Goal: Task Accomplishment & Management: Manage account settings

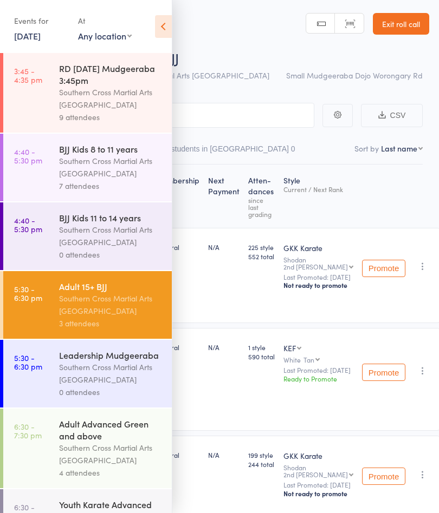
click at [31, 36] on link "15 Aug, 2025" at bounding box center [27, 36] width 27 height 12
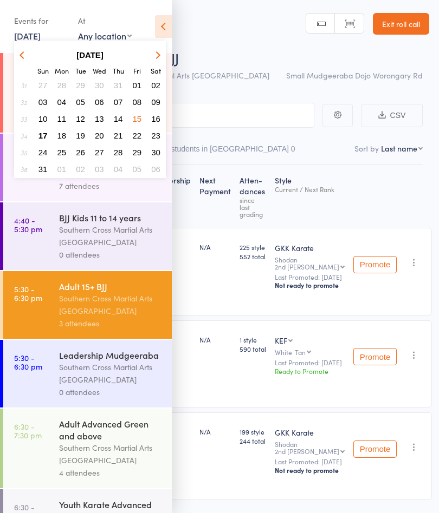
click at [41, 139] on span "17" at bounding box center [42, 135] width 9 height 9
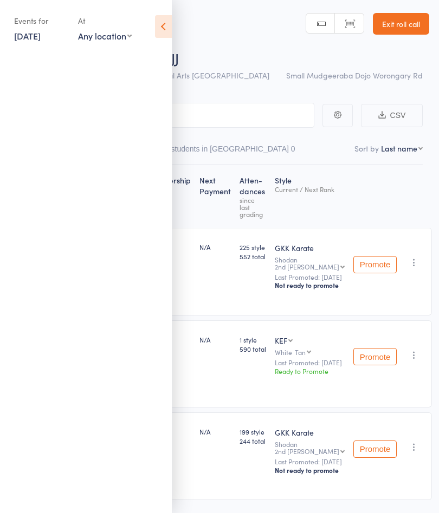
click at [155, 27] on icon at bounding box center [163, 26] width 17 height 23
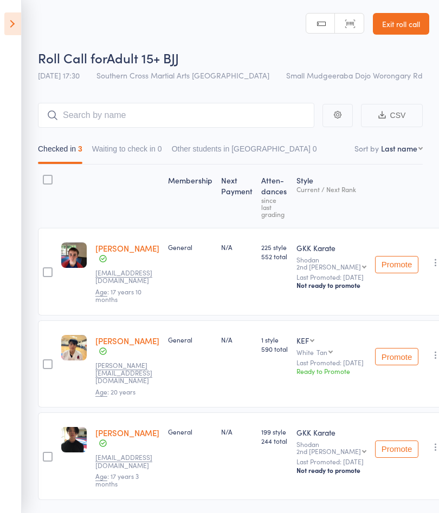
click at [400, 29] on link "Exit roll call" at bounding box center [401, 24] width 56 height 22
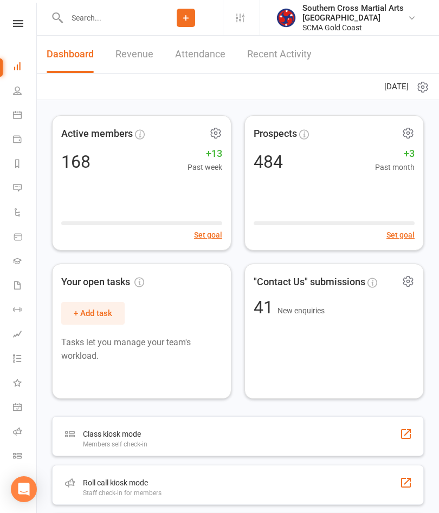
click at [17, 264] on icon at bounding box center [17, 261] width 9 height 9
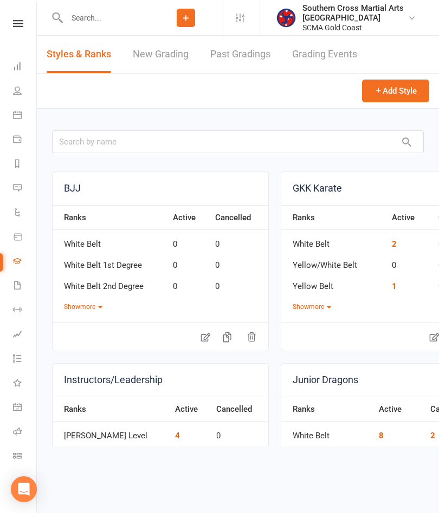
click at [343, 55] on link "Grading Events" at bounding box center [324, 54] width 65 height 37
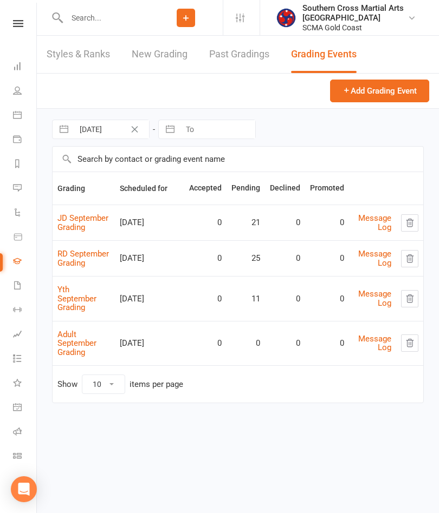
click at [79, 226] on link "JD September Grading" at bounding box center [82, 222] width 51 height 19
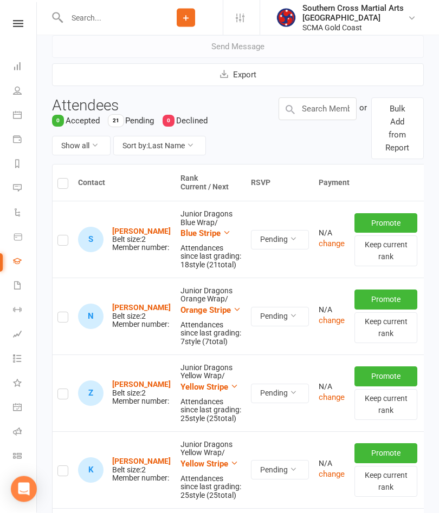
scroll to position [151, 0]
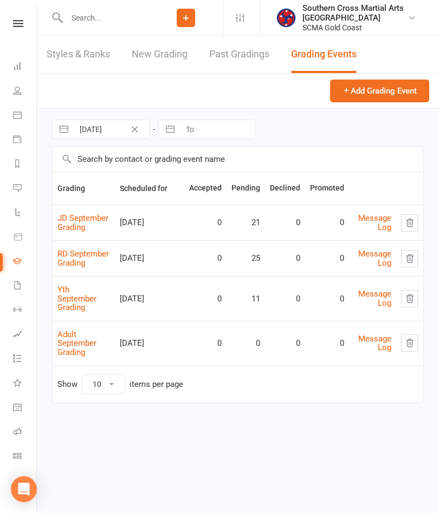
click at [80, 337] on link "Adult September Grading" at bounding box center [76, 344] width 39 height 28
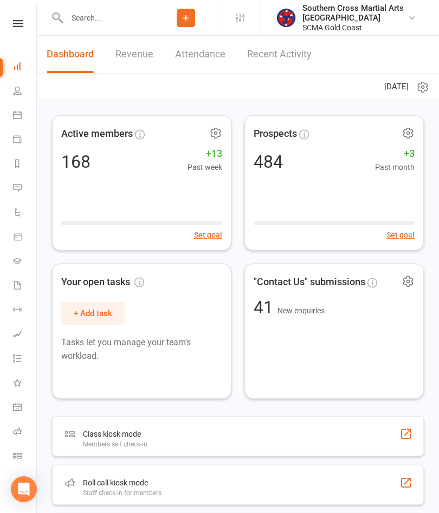
click at [28, 95] on link "People" at bounding box center [25, 92] width 24 height 24
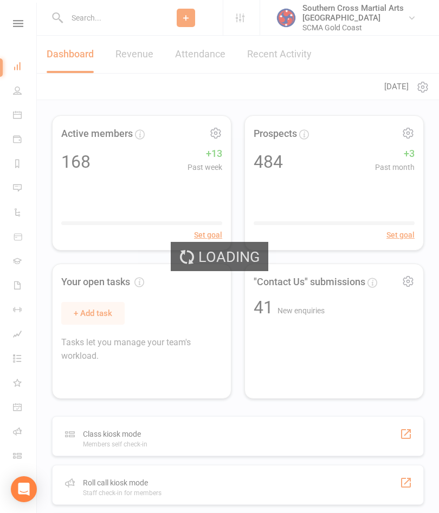
select select "100"
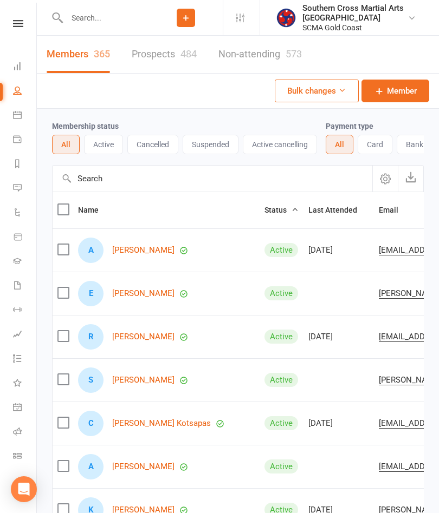
click at [129, 181] on input "text" at bounding box center [213, 179] width 320 height 26
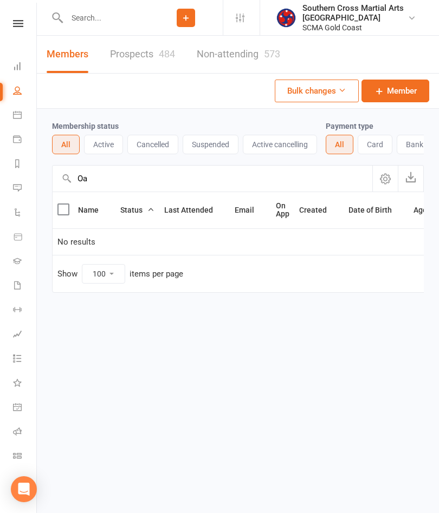
type input "O"
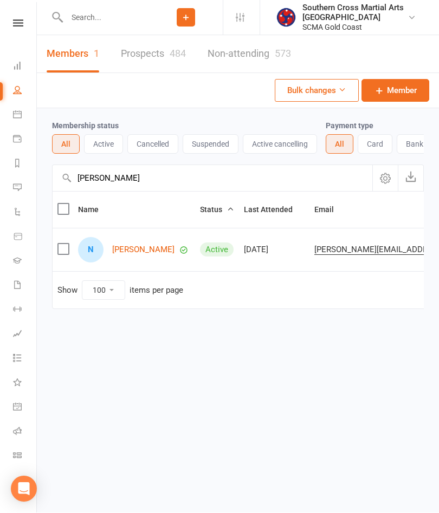
type input "Noah"
click at [135, 250] on link "[PERSON_NAME]" at bounding box center [143, 250] width 62 height 9
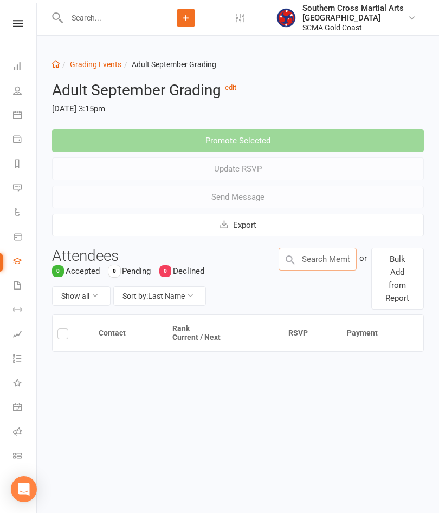
click at [330, 259] on input "text" at bounding box center [317, 259] width 78 height 23
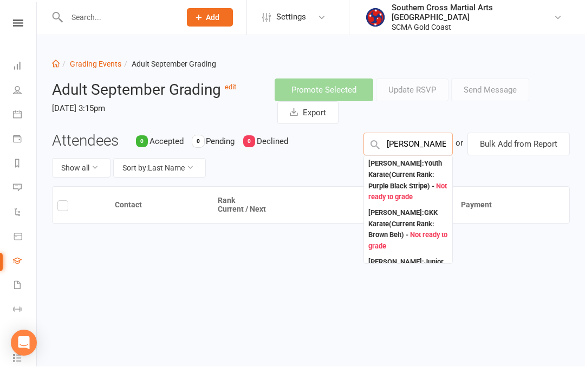
type input "Ethan Finn"
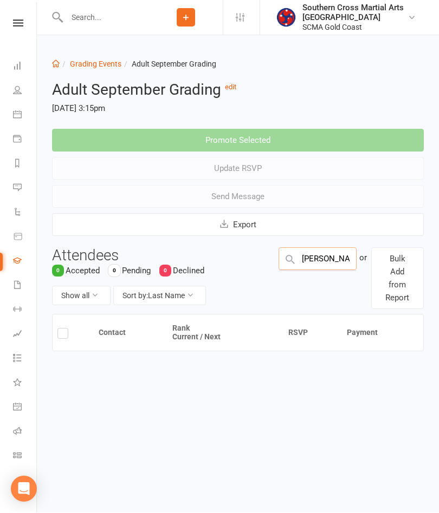
click at [339, 255] on input "Ethan Finn" at bounding box center [317, 259] width 78 height 23
click at [341, 253] on input "text" at bounding box center [317, 259] width 78 height 23
click at [341, 252] on input "text" at bounding box center [317, 259] width 78 height 23
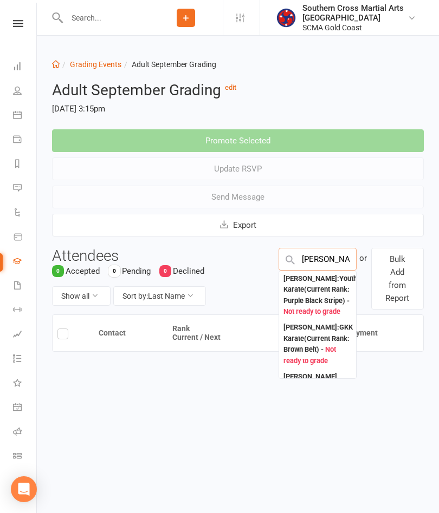
type input "Ethan"
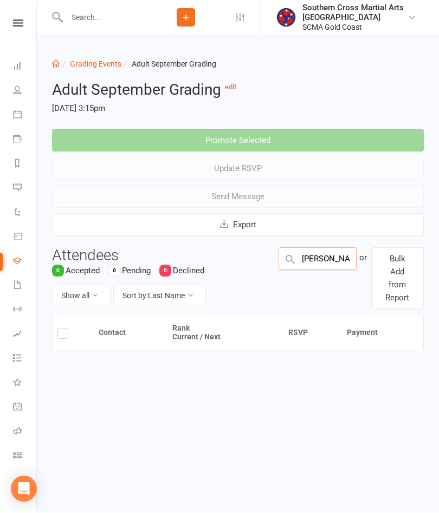
click at [341, 260] on input "Ethan" at bounding box center [317, 259] width 78 height 23
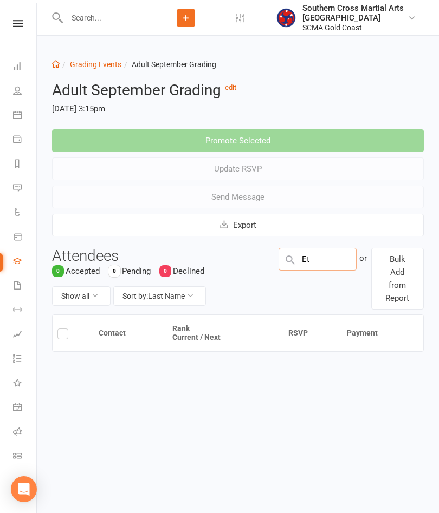
type input "Eth"
click at [329, 258] on input "Eth" at bounding box center [317, 259] width 78 height 23
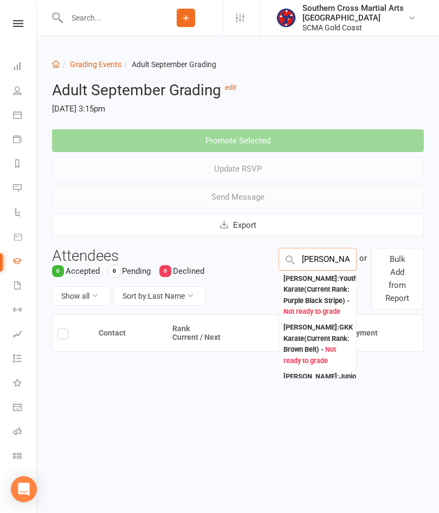
type input "Ethan Finn"
click at [324, 295] on div "Ethan Finn : Youth Karate (Current Rank: Purple Black Stripe ) - Not ready to g…" at bounding box center [320, 295] width 74 height 45
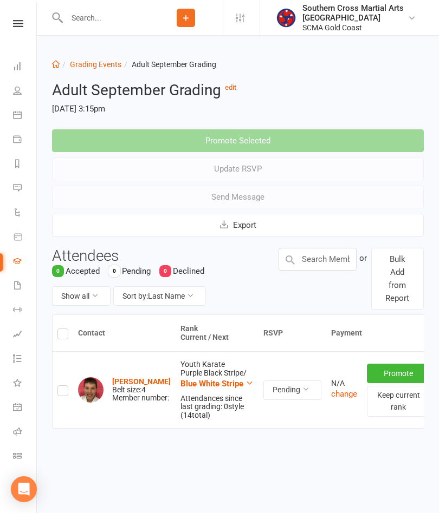
click at [245, 382] on icon at bounding box center [249, 383] width 8 height 8
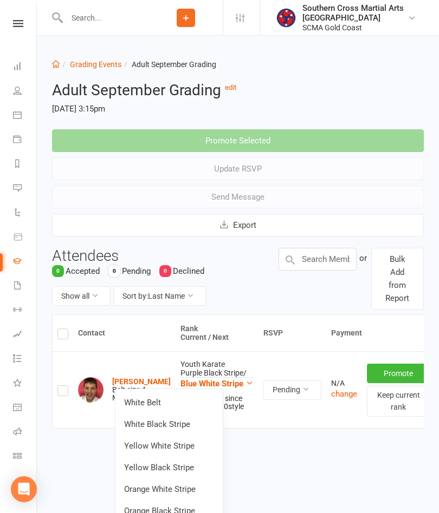
click at [218, 372] on td "Youth Karate Purple Black Stripe / Blue White Stripe Attendances since last gra…" at bounding box center [216, 389] width 83 height 77
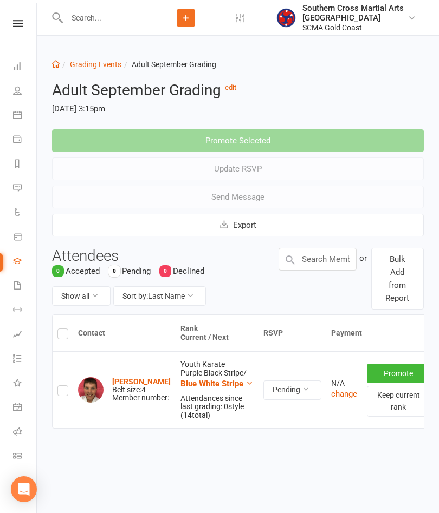
click at [99, 68] on link "Grading Events" at bounding box center [95, 64] width 51 height 9
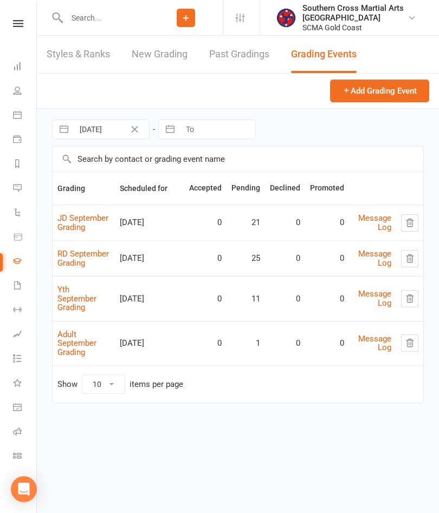
click at [75, 262] on link "RD September Grading" at bounding box center [82, 258] width 51 height 19
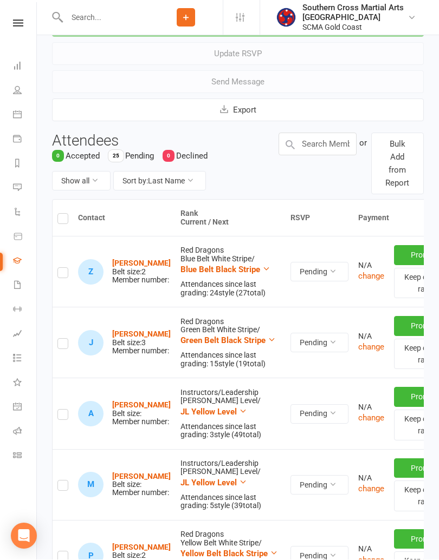
scroll to position [115, 0]
click at [219, 398] on td "Instructors/Leadership JL White Level / JL Yellow Level Attendances since last …" at bounding box center [230, 414] width 110 height 71
click at [227, 432] on div "Attendances since last grading: 3 style ( 49 total)" at bounding box center [230, 431] width 100 height 17
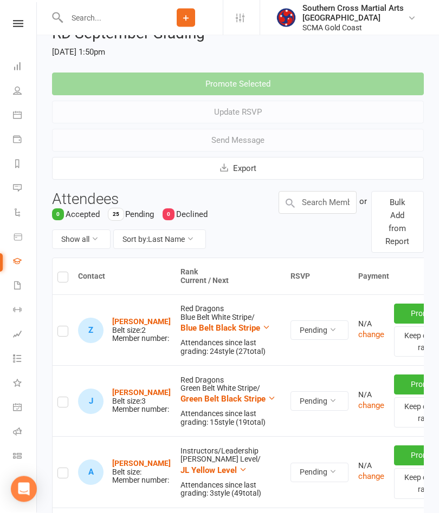
scroll to position [0, 0]
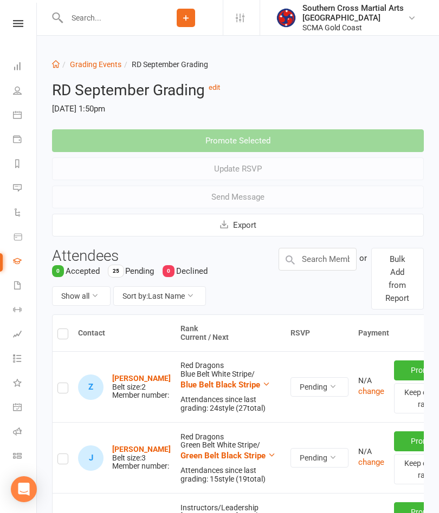
click at [97, 65] on link "Grading Events" at bounding box center [95, 64] width 51 height 9
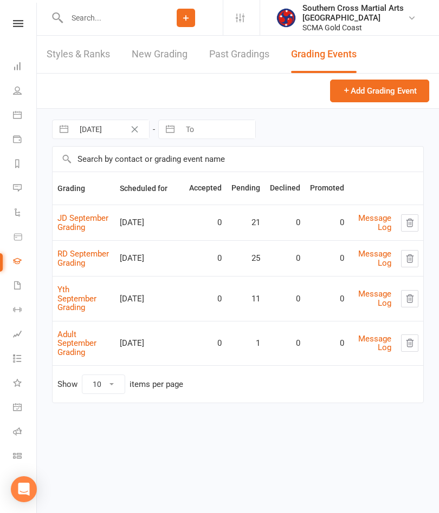
click at [77, 291] on link "Yth September Grading" at bounding box center [76, 299] width 39 height 28
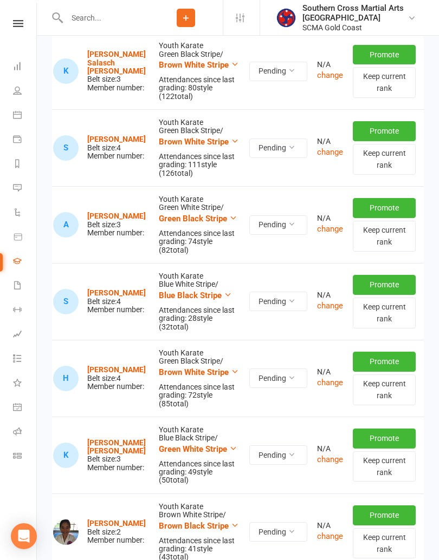
scroll to position [0, 24]
click at [429, 452] on icon "button" at bounding box center [434, 456] width 10 height 10
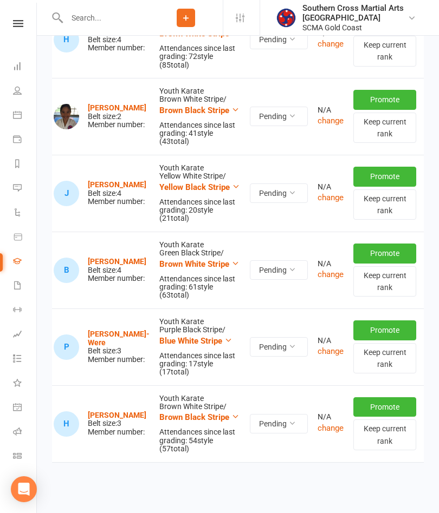
scroll to position [657, 0]
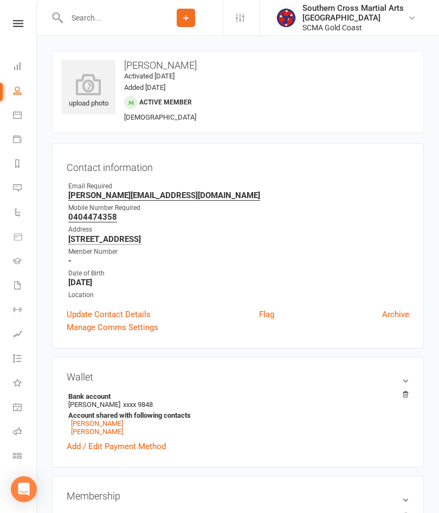
click at [13, 86] on link "People" at bounding box center [25, 92] width 24 height 24
select select "100"
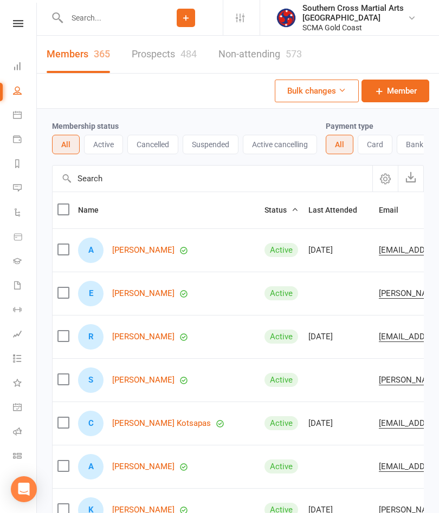
click at [119, 184] on input "text" at bounding box center [213, 179] width 320 height 26
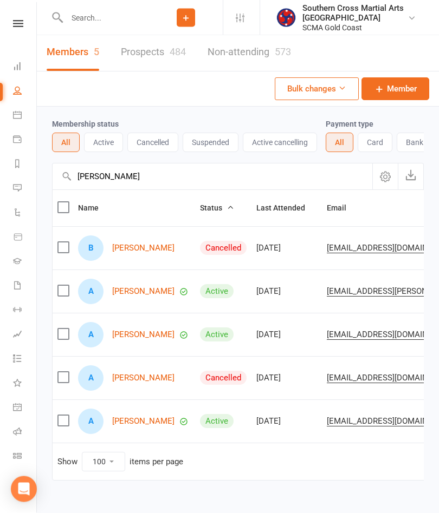
scroll to position [27, 0]
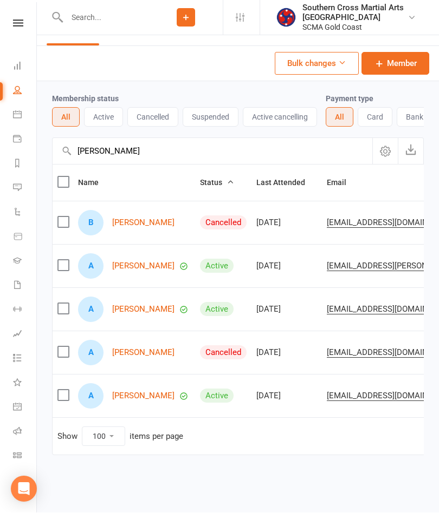
click at [122, 160] on input "[PERSON_NAME]" at bounding box center [213, 152] width 320 height 26
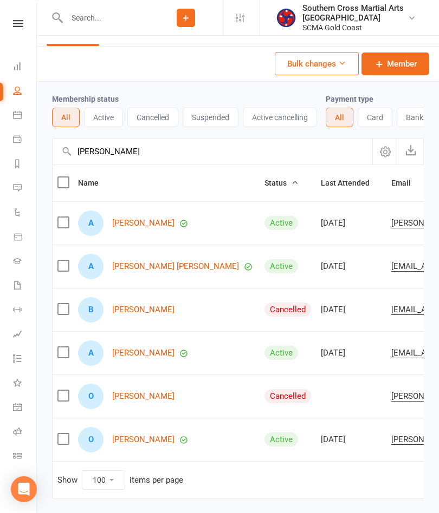
type input "[PERSON_NAME]"
click at [157, 226] on link "[PERSON_NAME]" at bounding box center [143, 223] width 62 height 9
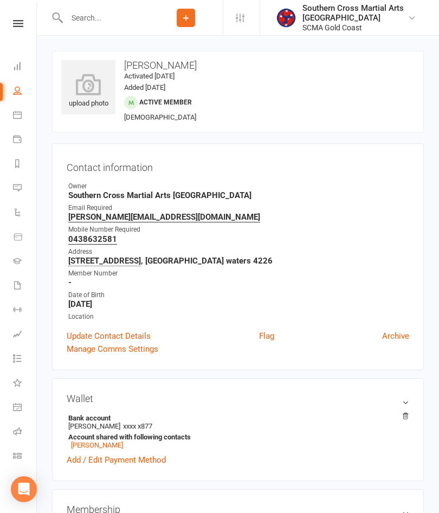
click at [24, 93] on link "People" at bounding box center [25, 92] width 24 height 24
select select "100"
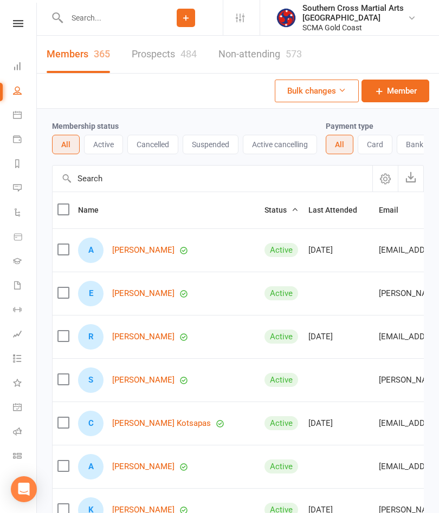
click at [142, 179] on input "text" at bounding box center [213, 179] width 320 height 26
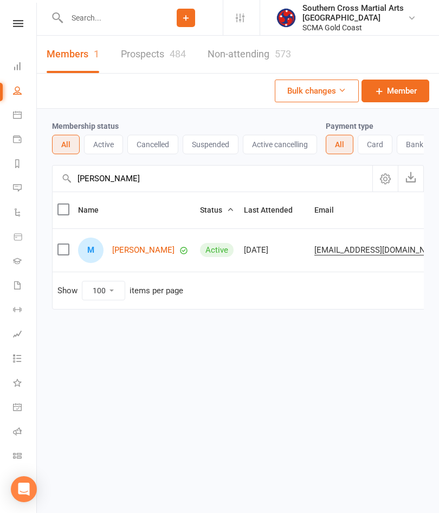
type input "[PERSON_NAME]"
click at [141, 255] on link "[PERSON_NAME]" at bounding box center [143, 250] width 62 height 9
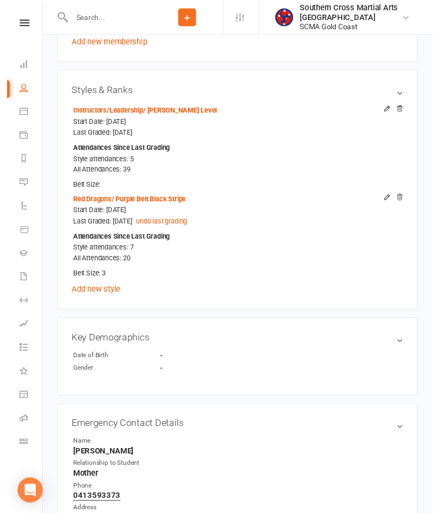
scroll to position [574, 0]
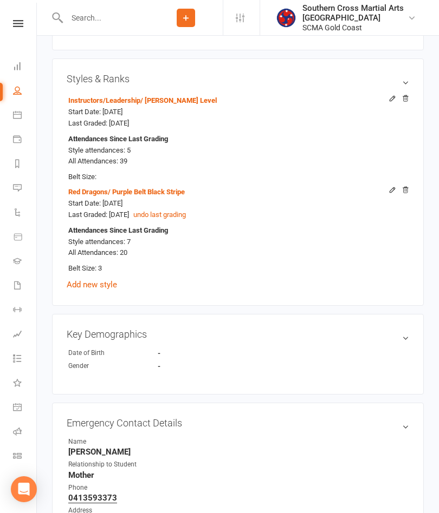
click at [400, 84] on h3 "Styles & Ranks" at bounding box center [238, 78] width 342 height 11
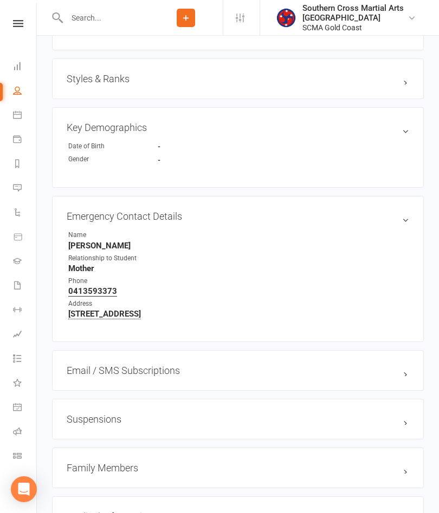
click at [225, 149] on li "Date of Birth -" at bounding box center [238, 146] width 342 height 10
click at [24, 90] on link "People" at bounding box center [25, 92] width 24 height 24
select select "100"
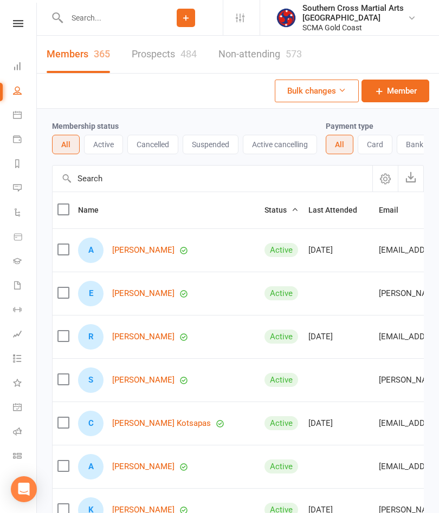
click at [138, 181] on input "text" at bounding box center [213, 179] width 320 height 26
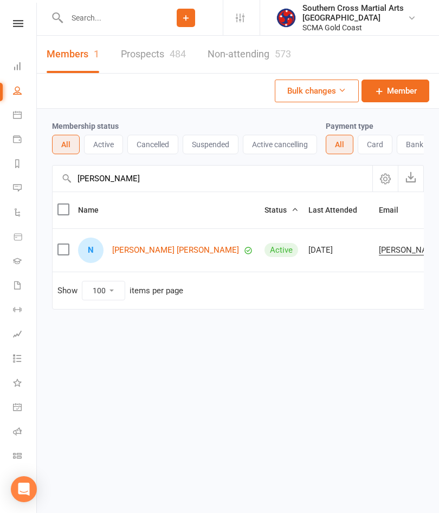
type input "[PERSON_NAME]"
click at [155, 248] on link "[PERSON_NAME] [PERSON_NAME]" at bounding box center [175, 250] width 127 height 9
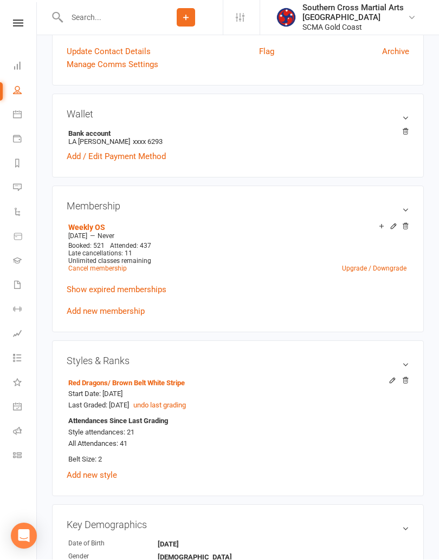
scroll to position [272, 0]
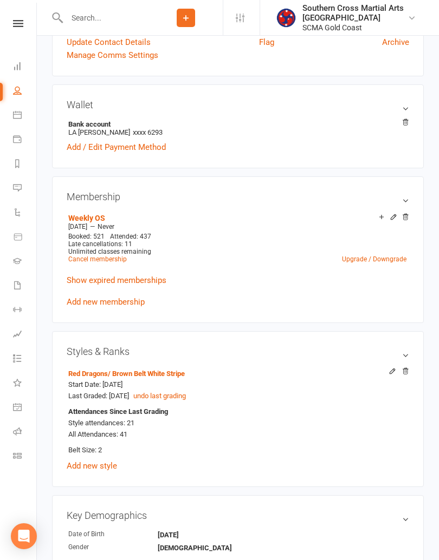
click at [389, 374] on icon at bounding box center [392, 372] width 8 height 8
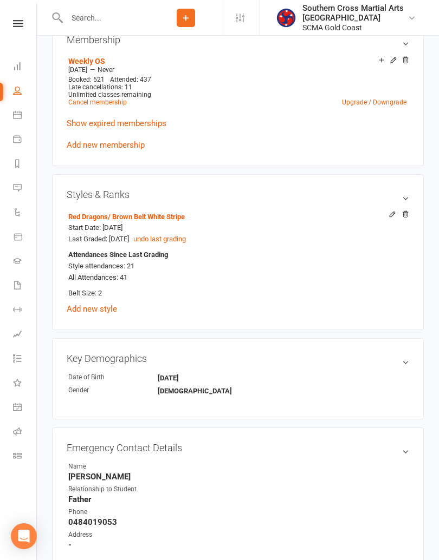
scroll to position [1055, 0]
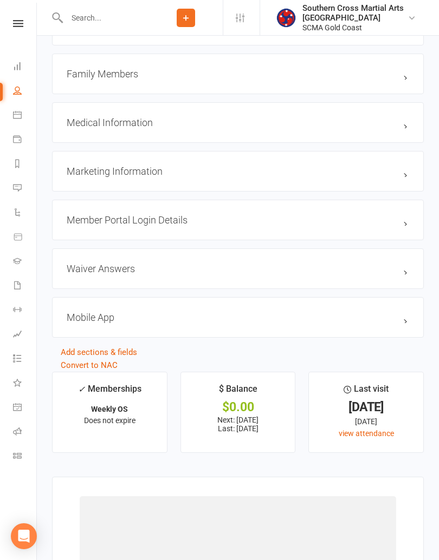
select select "41"
select select "411"
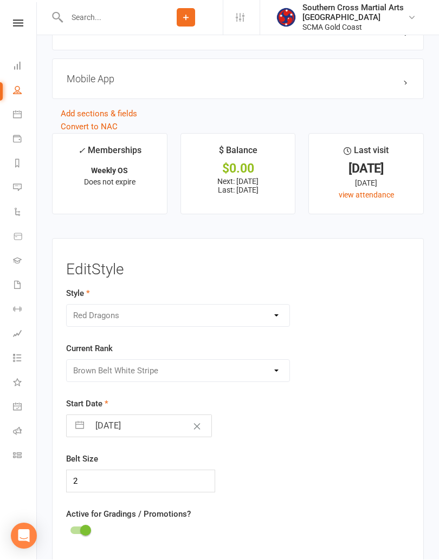
scroll to position [1332, 0]
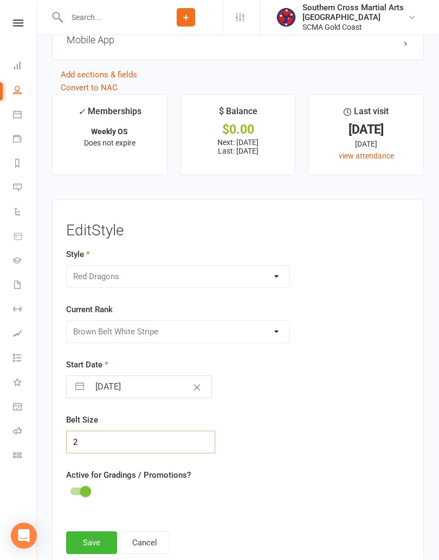
click at [104, 446] on input "2" at bounding box center [140, 443] width 149 height 23
type input "4"
click at [90, 513] on button "Save" at bounding box center [91, 543] width 51 height 23
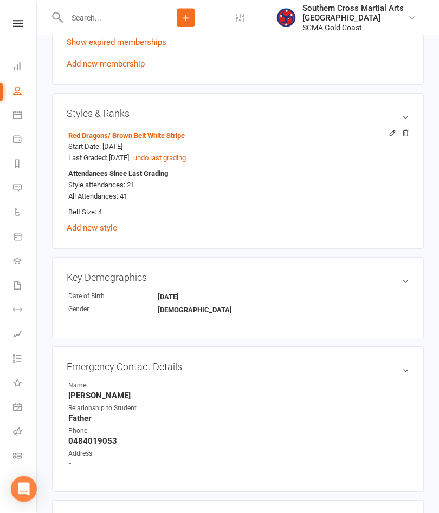
scroll to position [510, 0]
click at [392, 138] on icon at bounding box center [392, 134] width 8 height 8
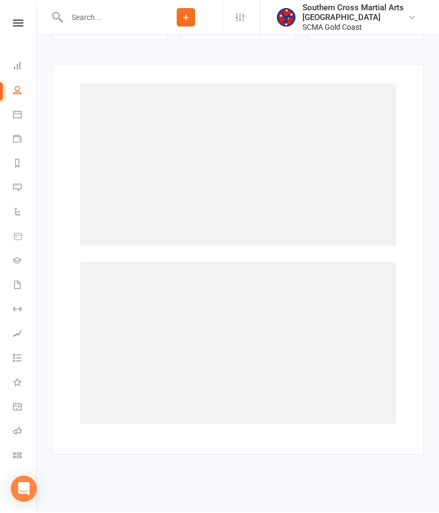
scroll to position [1465, 0]
select select "41"
select select "411"
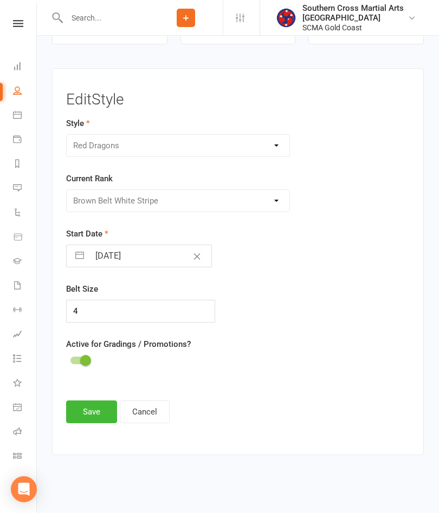
click at [96, 409] on button "Save" at bounding box center [91, 412] width 51 height 23
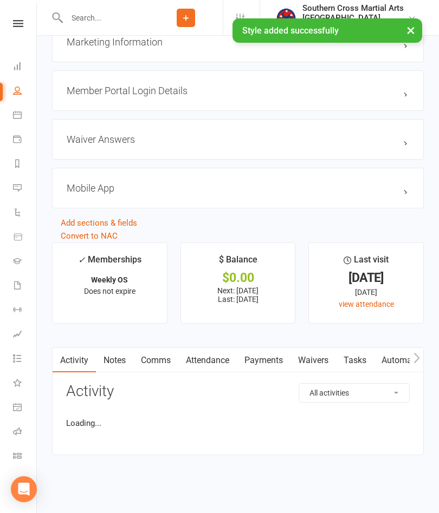
scroll to position [1186, 0]
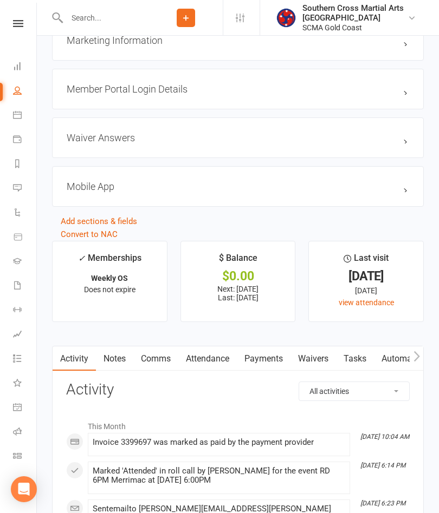
click at [19, 94] on icon at bounding box center [17, 90] width 9 height 9
select select "100"
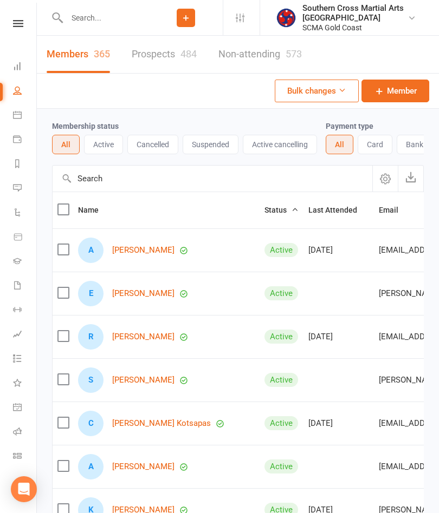
click at [158, 180] on input "text" at bounding box center [213, 179] width 320 height 26
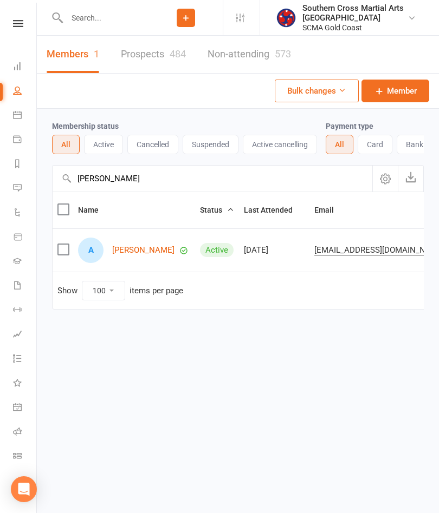
type input "[PERSON_NAME]"
click at [140, 251] on link "[PERSON_NAME]" at bounding box center [143, 250] width 62 height 9
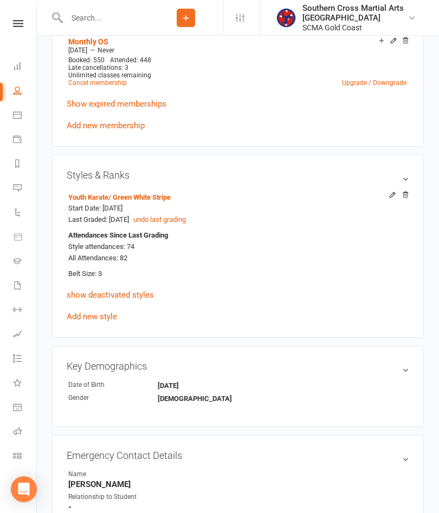
scroll to position [442, 0]
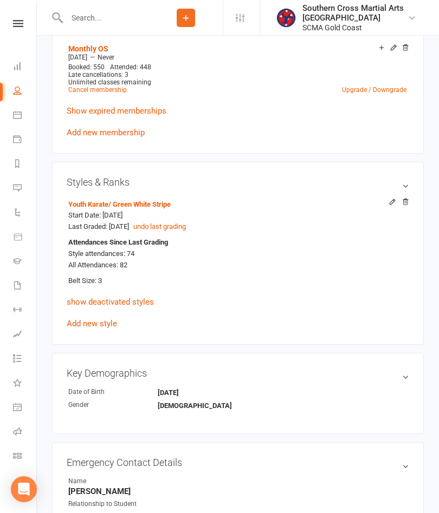
click at [393, 201] on icon at bounding box center [391, 202] width 5 height 5
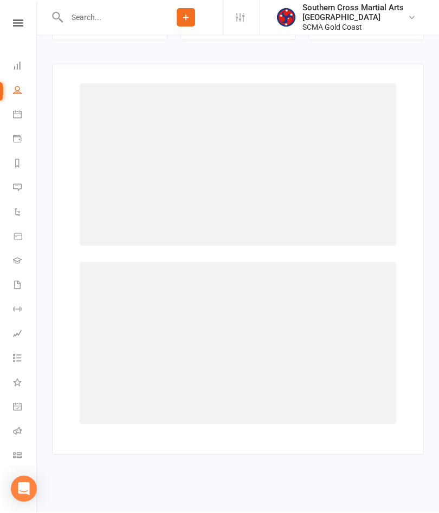
select select "1233"
select select "11754"
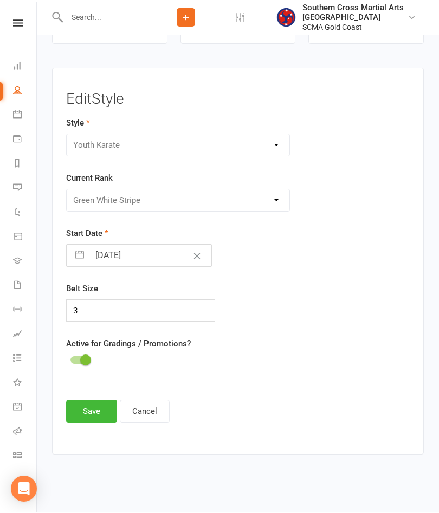
scroll to position [1492, 0]
click at [114, 315] on input "3" at bounding box center [140, 311] width 149 height 23
type input "4"
click at [102, 410] on button "Save" at bounding box center [91, 412] width 51 height 23
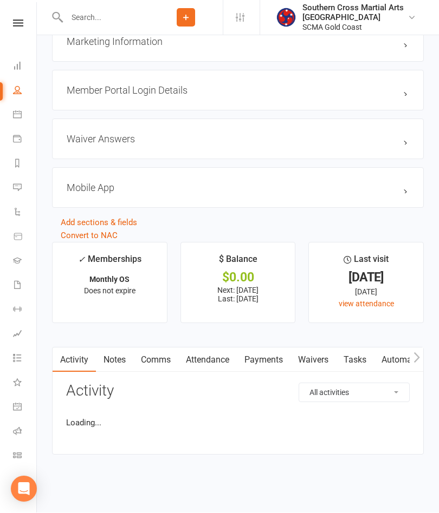
scroll to position [1213, 0]
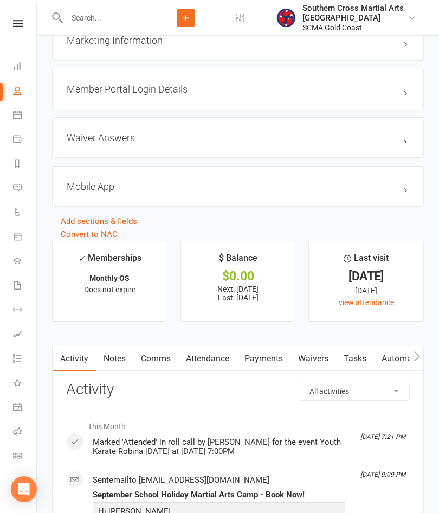
click at [22, 91] on link "People" at bounding box center [25, 92] width 24 height 24
select select "100"
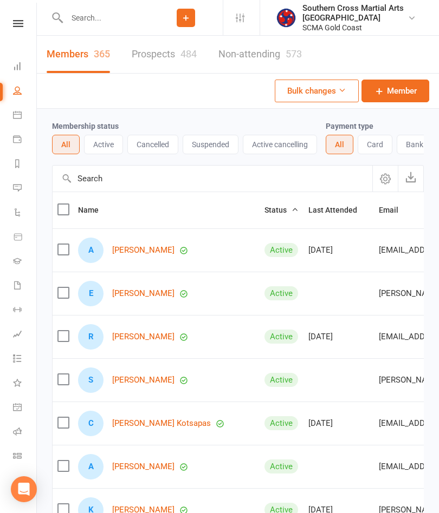
click at [152, 181] on input "text" at bounding box center [213, 179] width 320 height 26
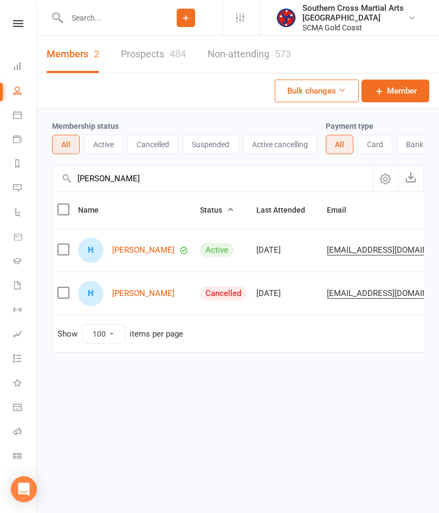
type input "[PERSON_NAME]"
click at [159, 251] on link "[PERSON_NAME]" at bounding box center [143, 250] width 62 height 9
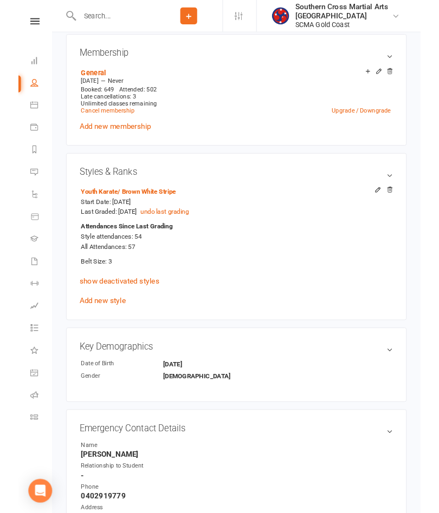
scroll to position [470, 0]
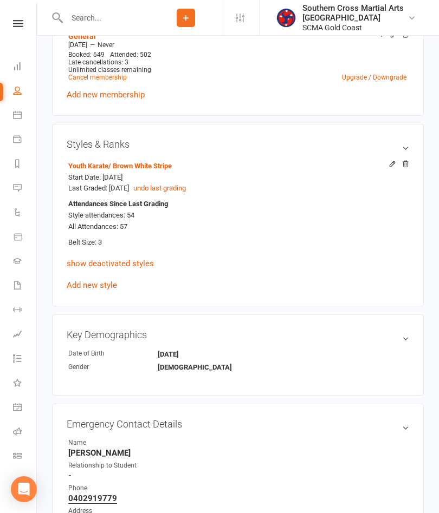
click at [391, 160] on icon at bounding box center [392, 164] width 8 height 8
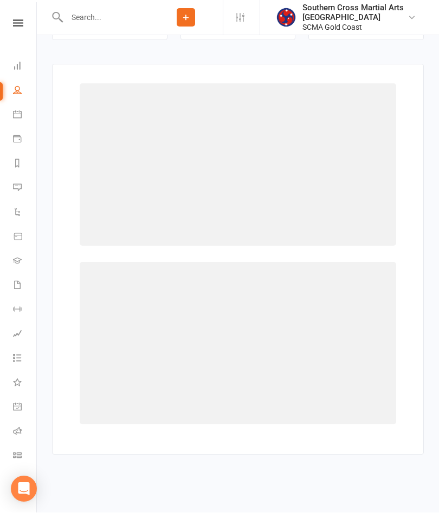
scroll to position [1480, 0]
select select "1233"
select select "11756"
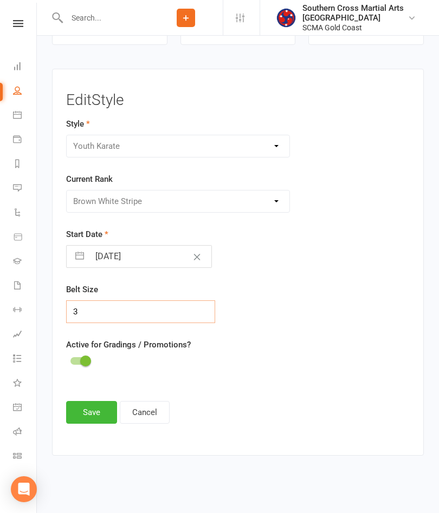
click at [115, 316] on input "3" at bounding box center [140, 312] width 149 height 23
type input "4"
click at [96, 409] on button "Save" at bounding box center [91, 412] width 51 height 23
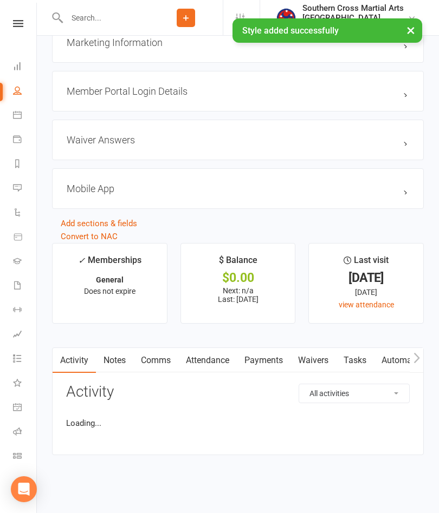
scroll to position [1201, 0]
